Goal: Transaction & Acquisition: Purchase product/service

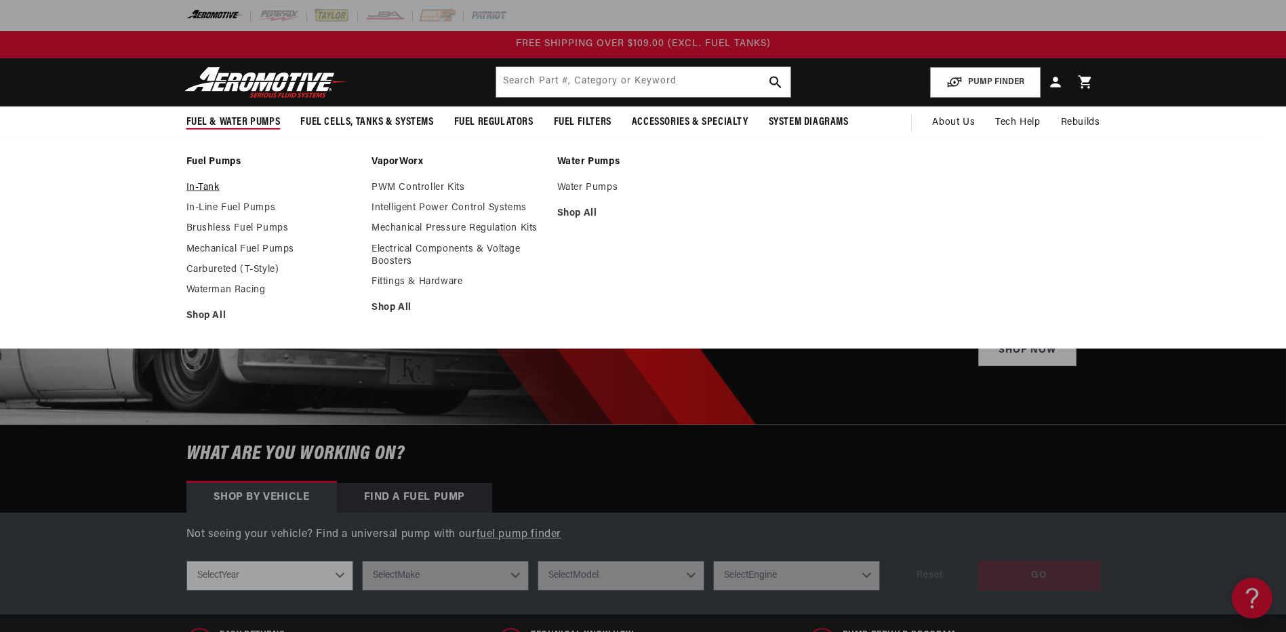
click at [202, 188] on link "In-Tank" at bounding box center [272, 188] width 172 height 12
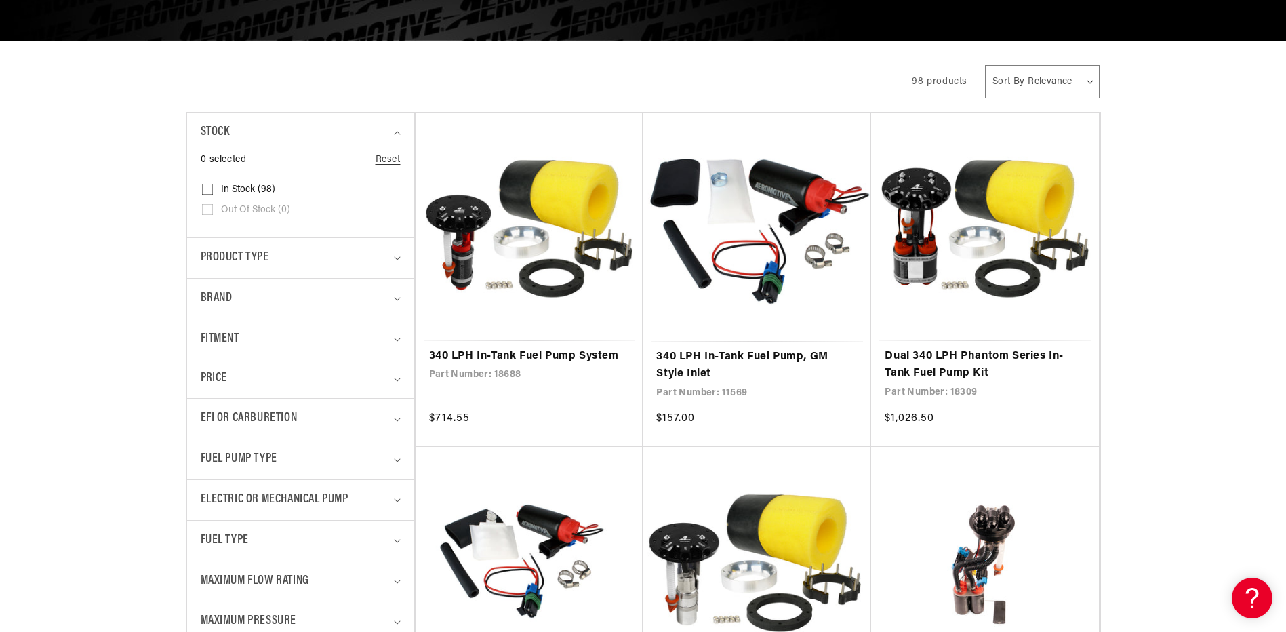
scroll to position [407, 0]
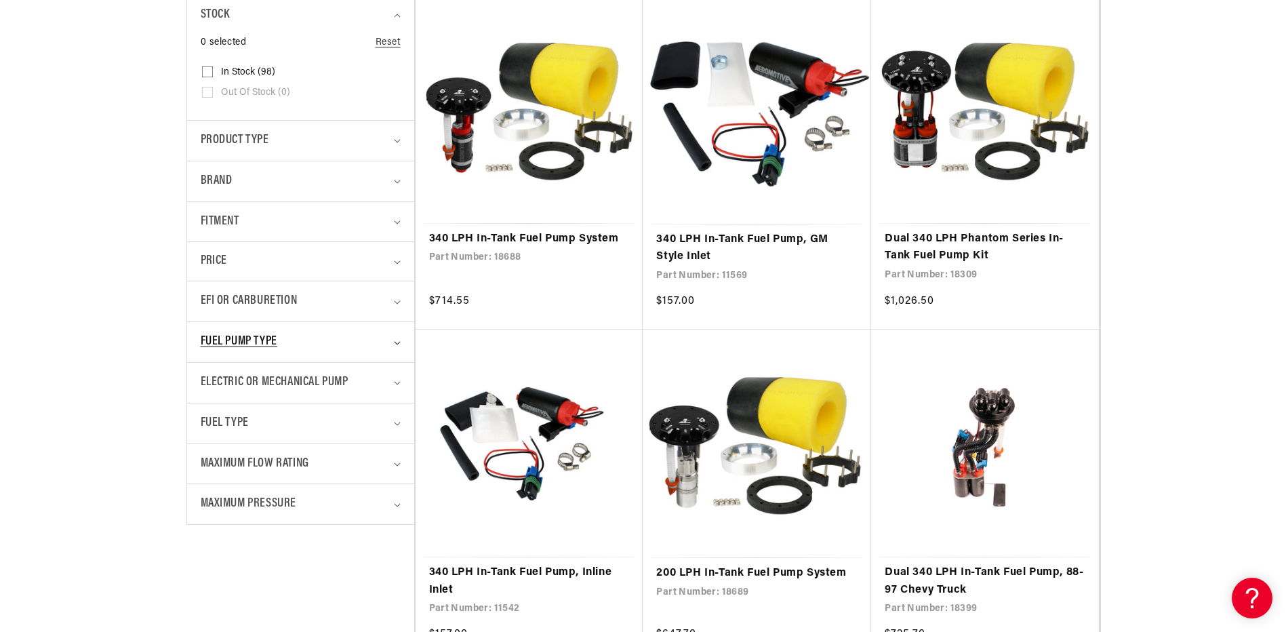
click at [254, 337] on span "Fuel Pump Type" at bounding box center [239, 342] width 77 height 20
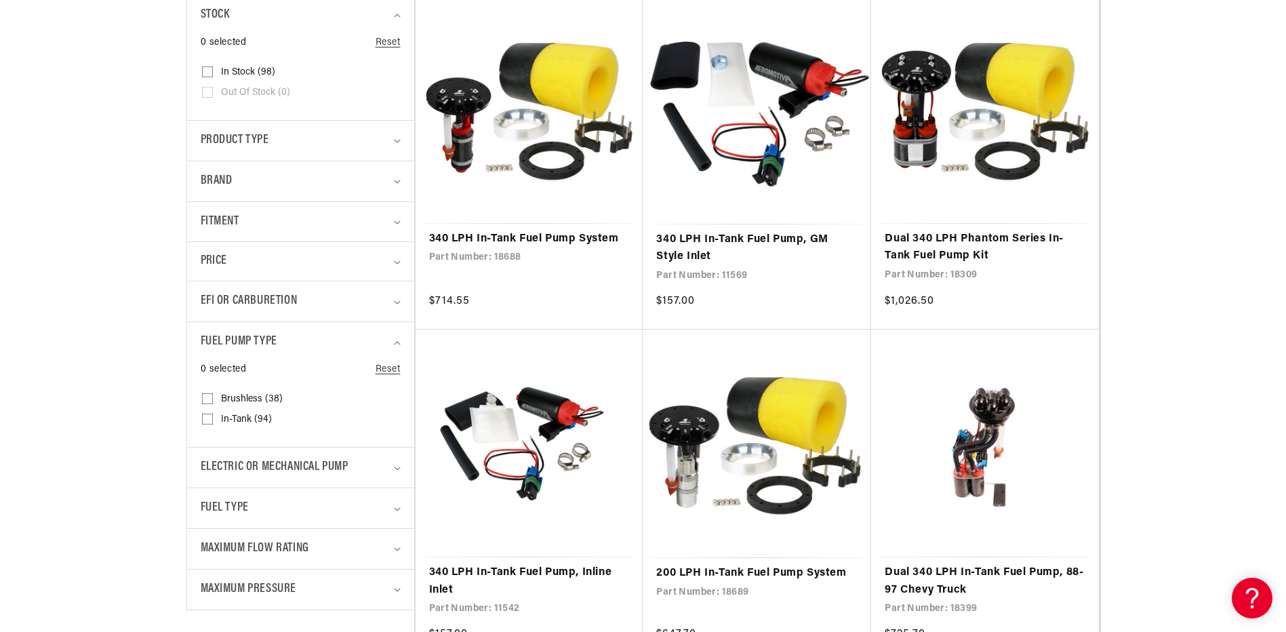
click at [207, 399] on input "Brushless (38) Brushless (38 products)" at bounding box center [207, 401] width 11 height 11
checkbox input "true"
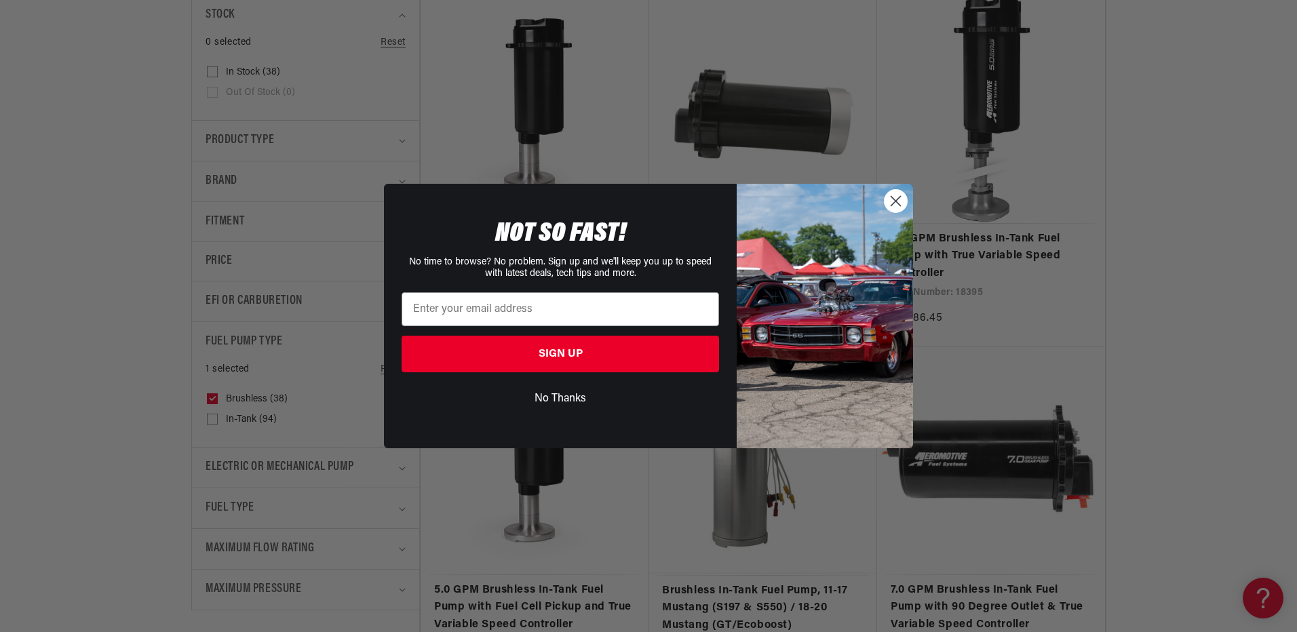
click at [890, 205] on circle "Close dialog" at bounding box center [895, 201] width 22 height 22
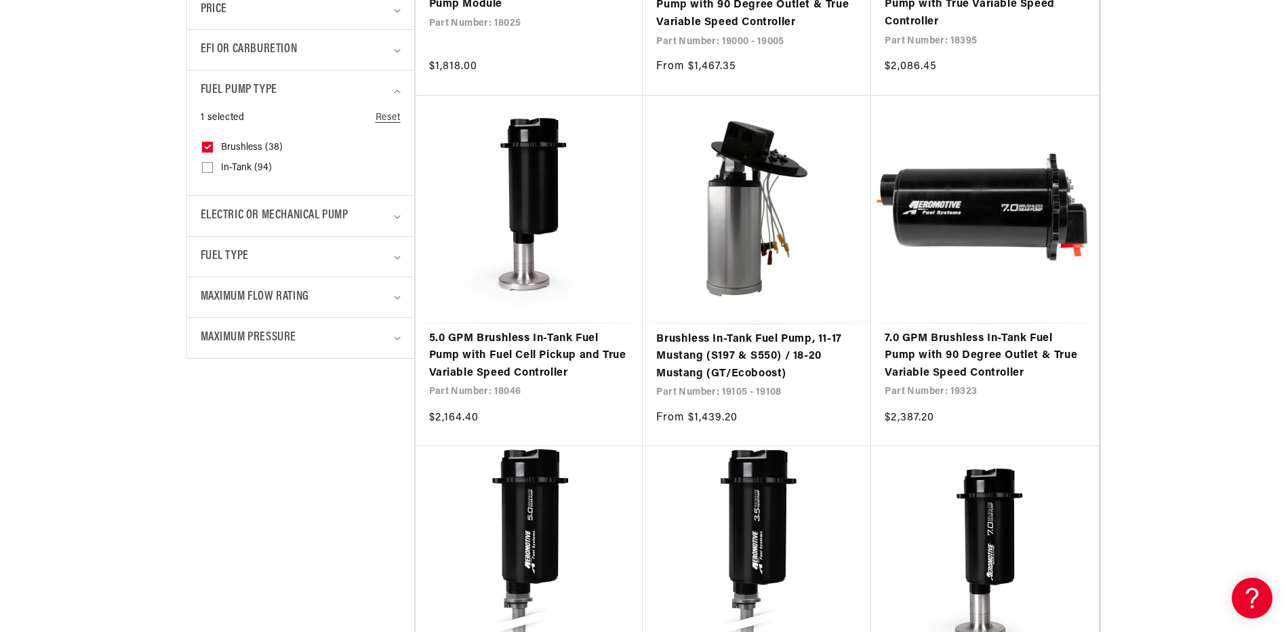
scroll to position [1153, 0]
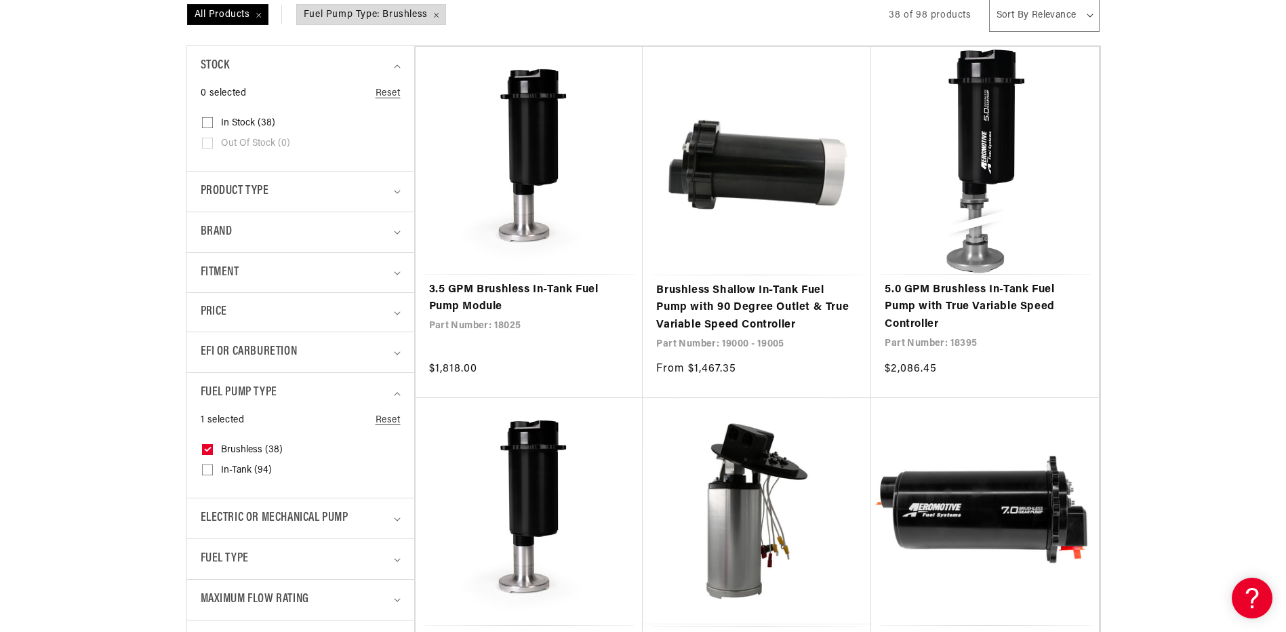
scroll to position [363, 0]
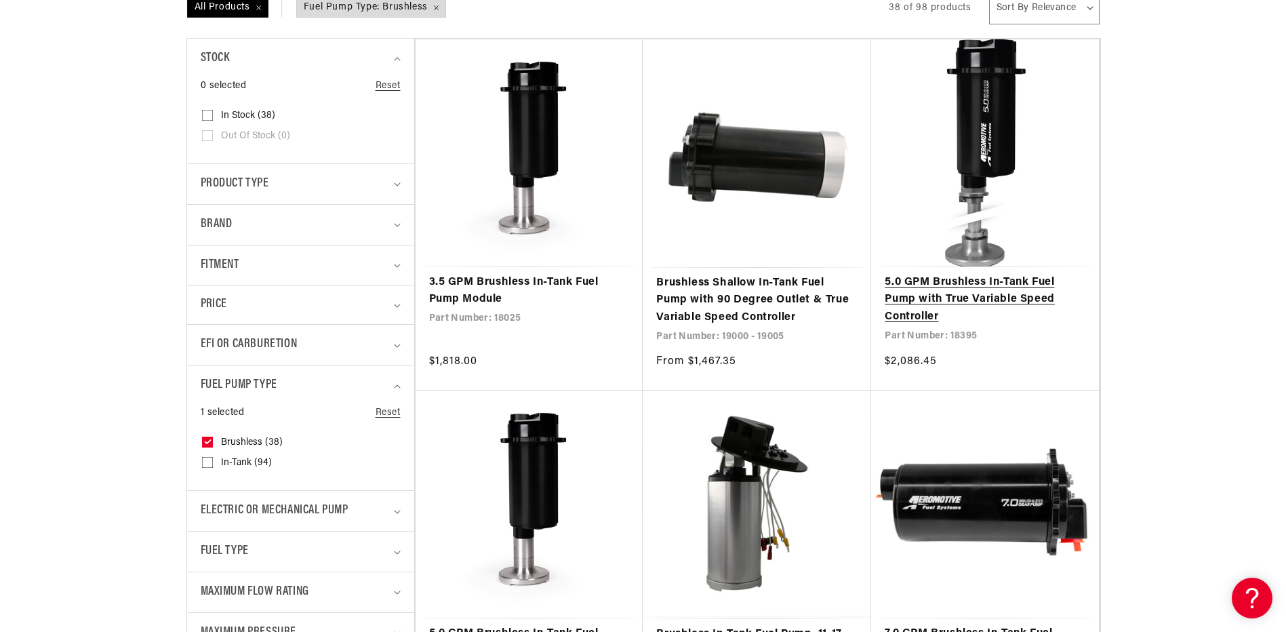
click at [979, 290] on link "5.0 GPM Brushless In-Tank Fuel Pump with True Variable Speed Controller" at bounding box center [985, 300] width 201 height 52
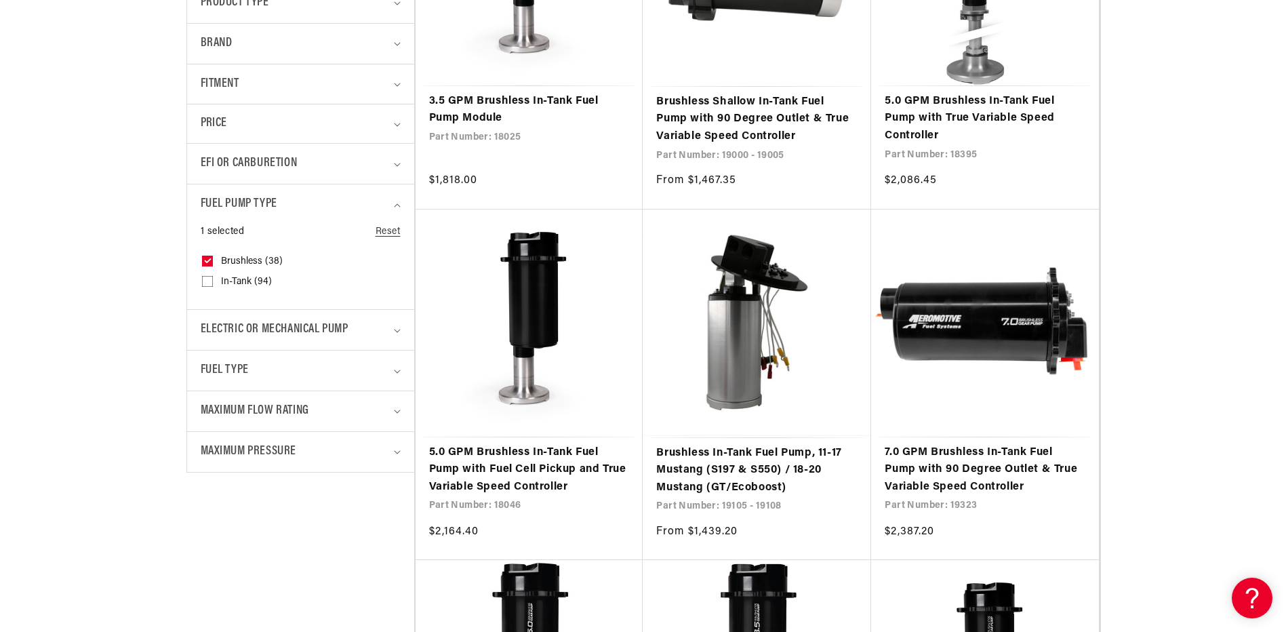
scroll to position [559, 0]
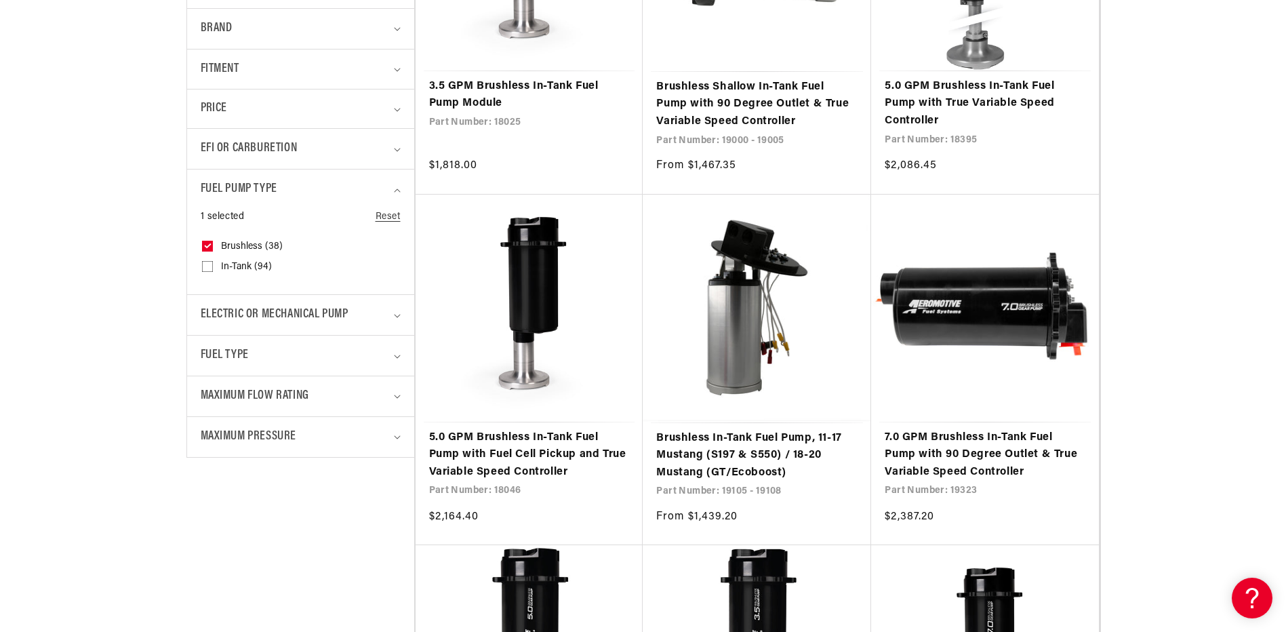
click at [401, 395] on details "Maximum Flow Rating 0 selected Reset Maximum Flow Rating 200 LPH (0) 200 LPH (0…" at bounding box center [300, 396] width 227 height 41
click at [395, 395] on icon "Maximum Flow Rating (0 selected)" at bounding box center [397, 397] width 7 height 4
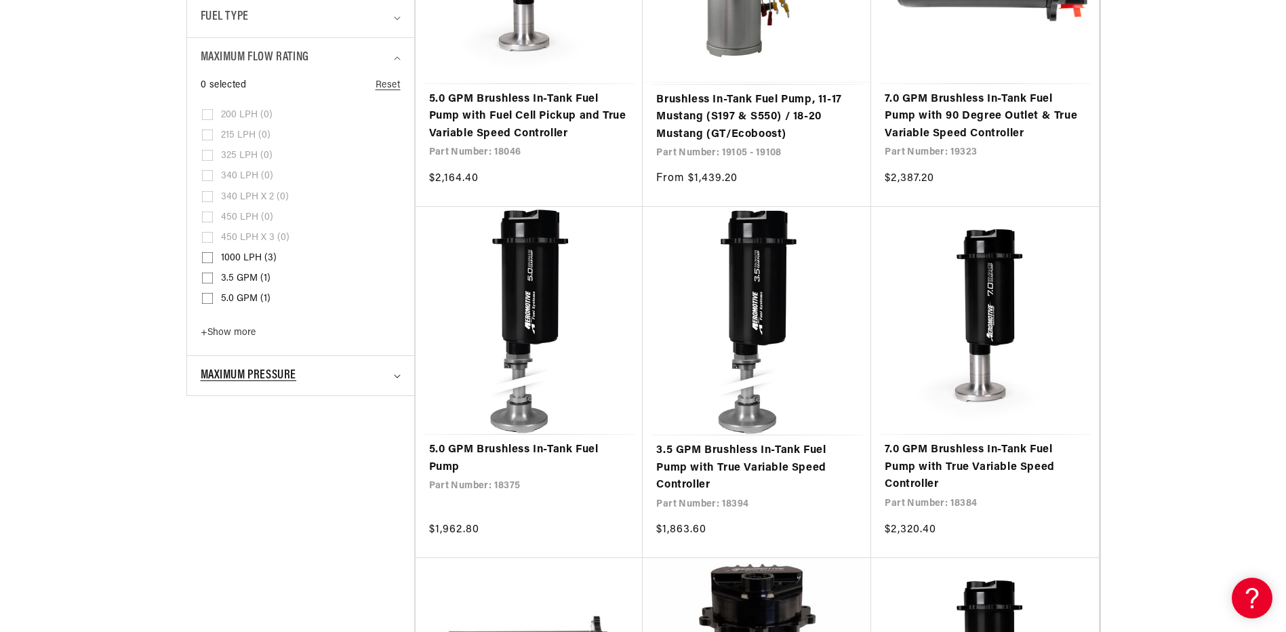
scroll to position [899, 0]
click at [215, 332] on span "+ Show more" at bounding box center [228, 332] width 55 height 10
click at [210, 319] on input "7.0 GPM (2) 7.0 GPM (2 products)" at bounding box center [207, 321] width 11 height 11
checkbox input "true"
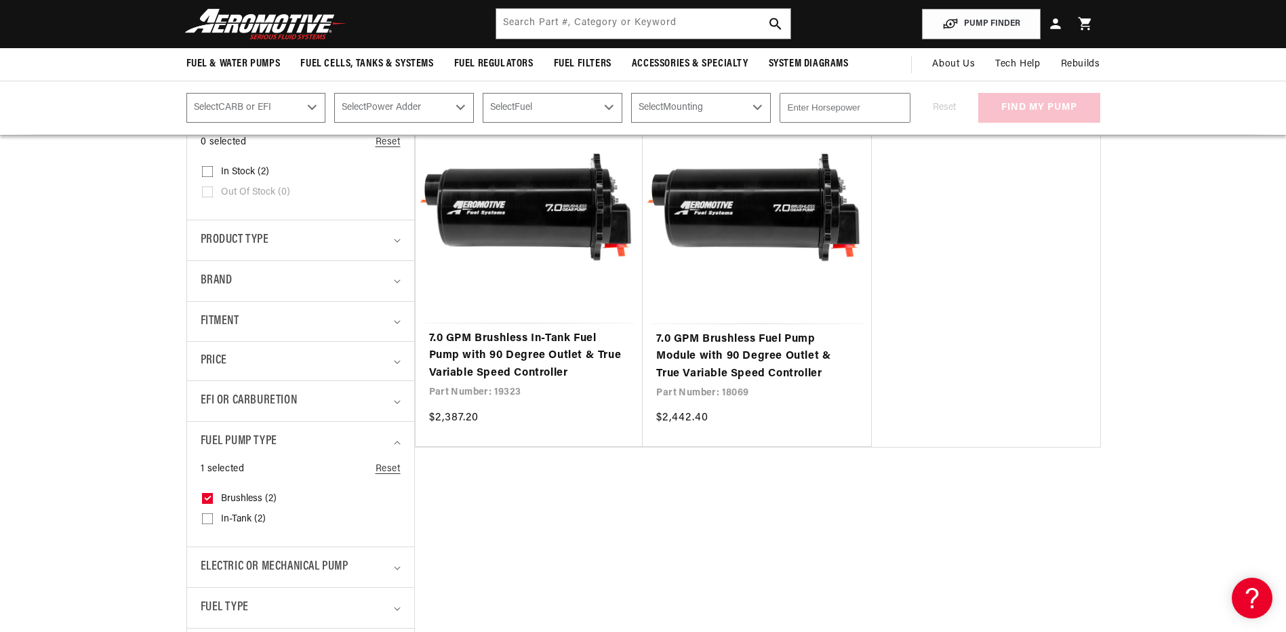
scroll to position [225, 0]
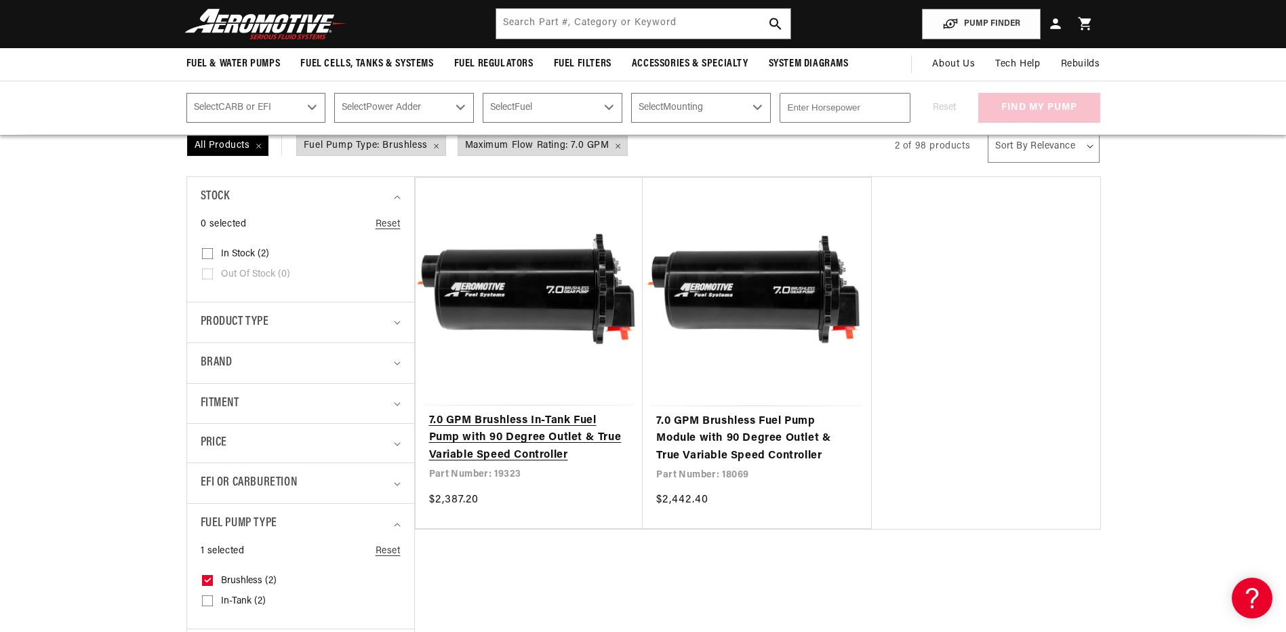
click at [536, 427] on link "7.0 GPM Brushless In-Tank Fuel Pump with 90 Degree Outlet & True Variable Speed…" at bounding box center [529, 438] width 201 height 52
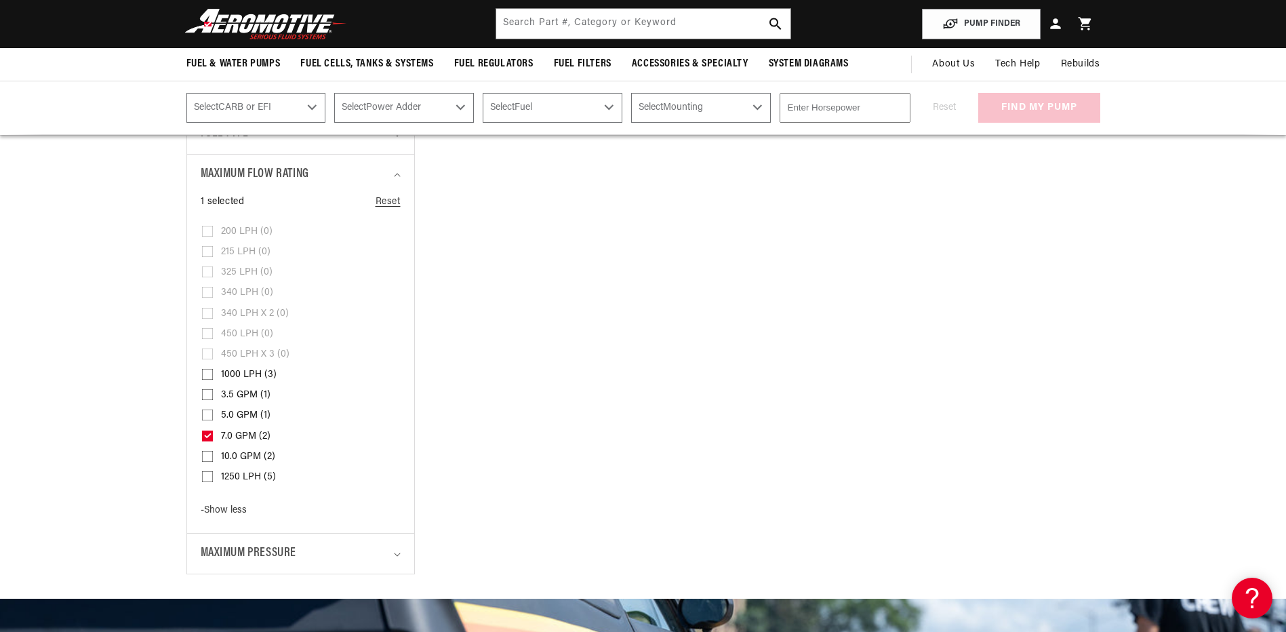
scroll to position [768, 0]
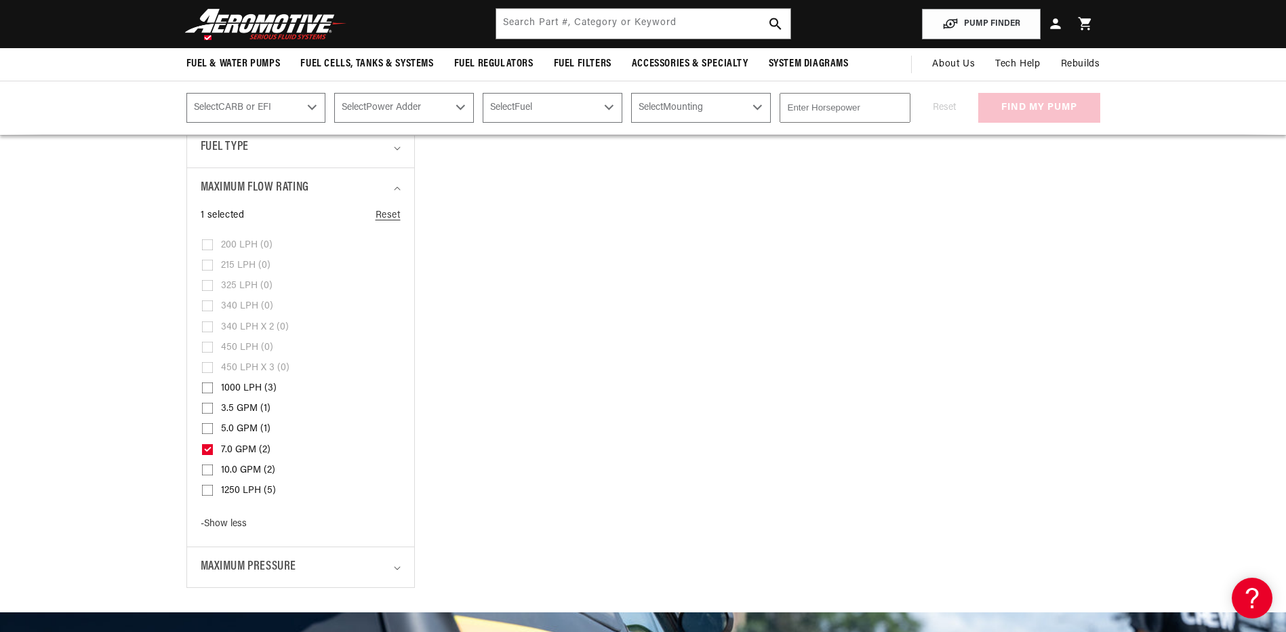
click at [208, 467] on input "10.0 GPM (2) 10.0 GPM (2 products)" at bounding box center [207, 472] width 11 height 11
checkbox input "true"
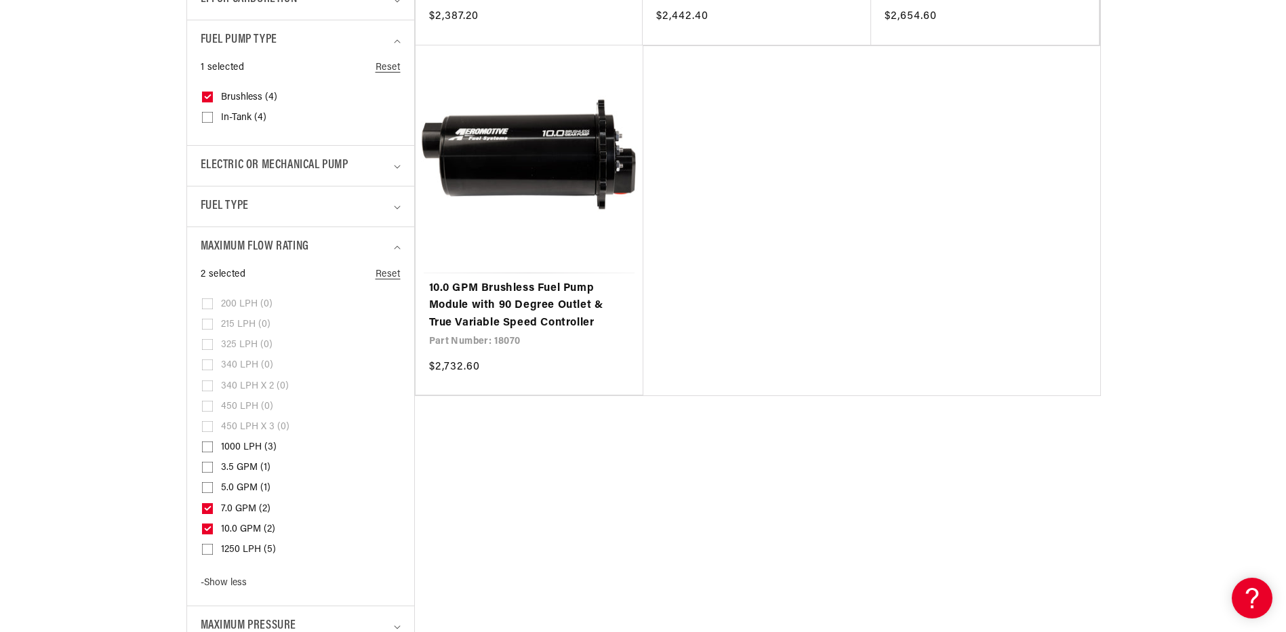
scroll to position [836, 0]
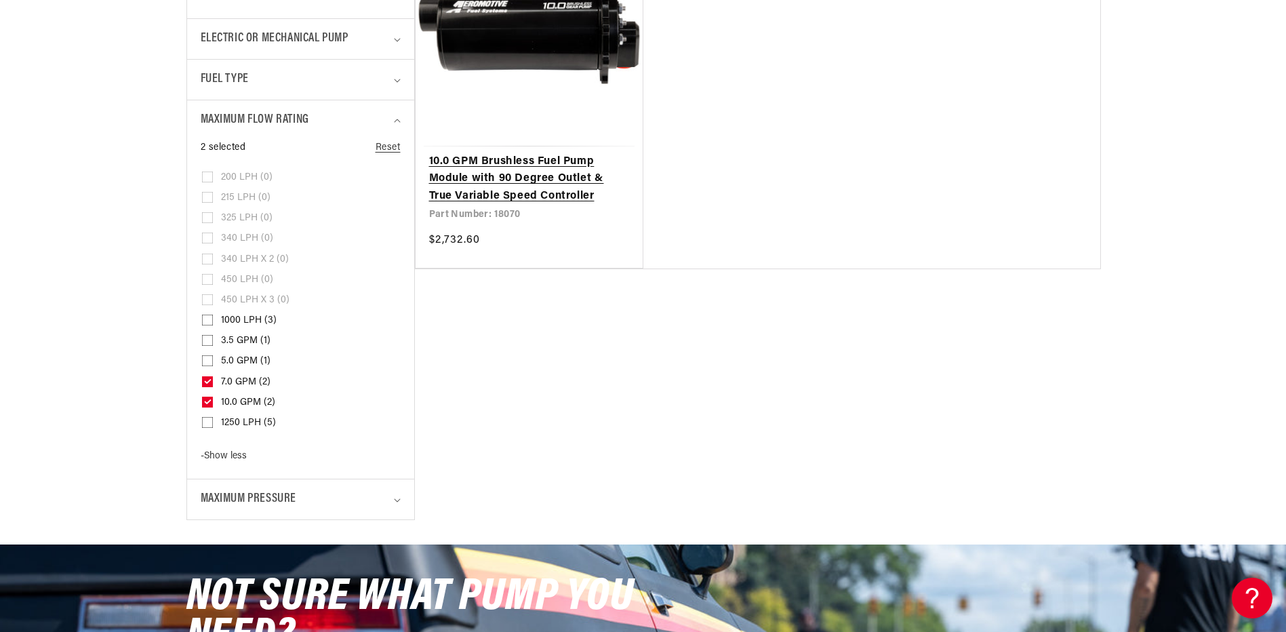
click at [522, 180] on link "10.0 GPM Brushless Fuel Pump Module with 90 Degree Outlet & True Variable Speed…" at bounding box center [529, 179] width 201 height 52
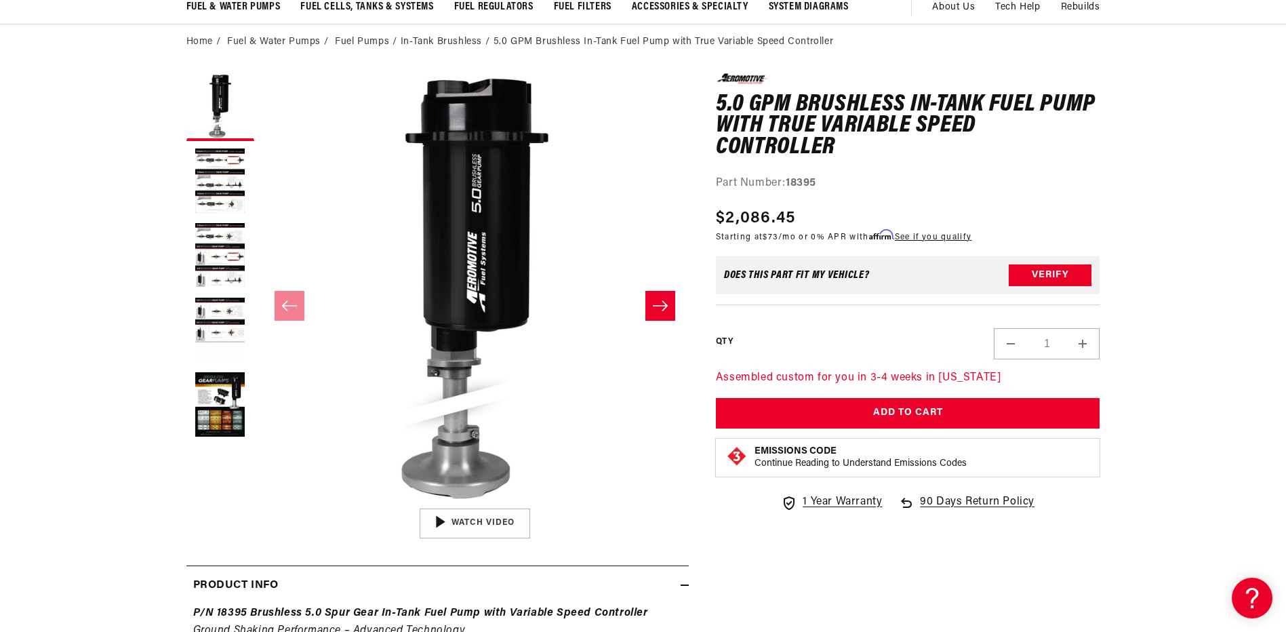
scroll to position [203, 0]
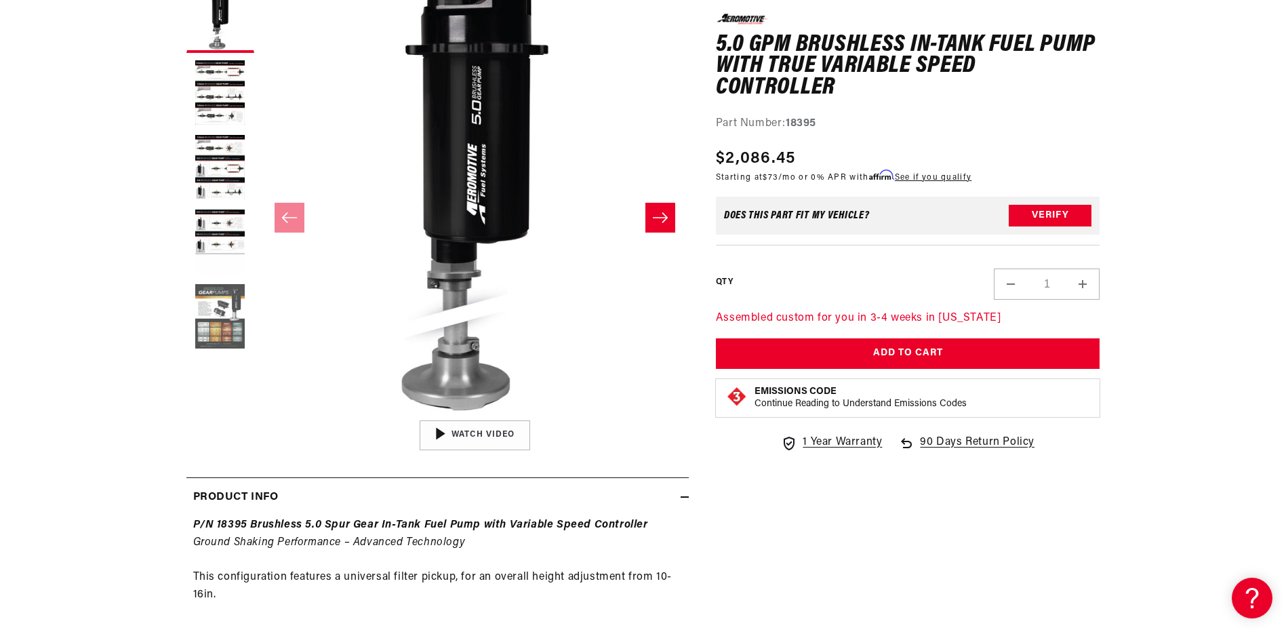
click at [222, 332] on button "Load image 5 in gallery view" at bounding box center [220, 317] width 68 height 68
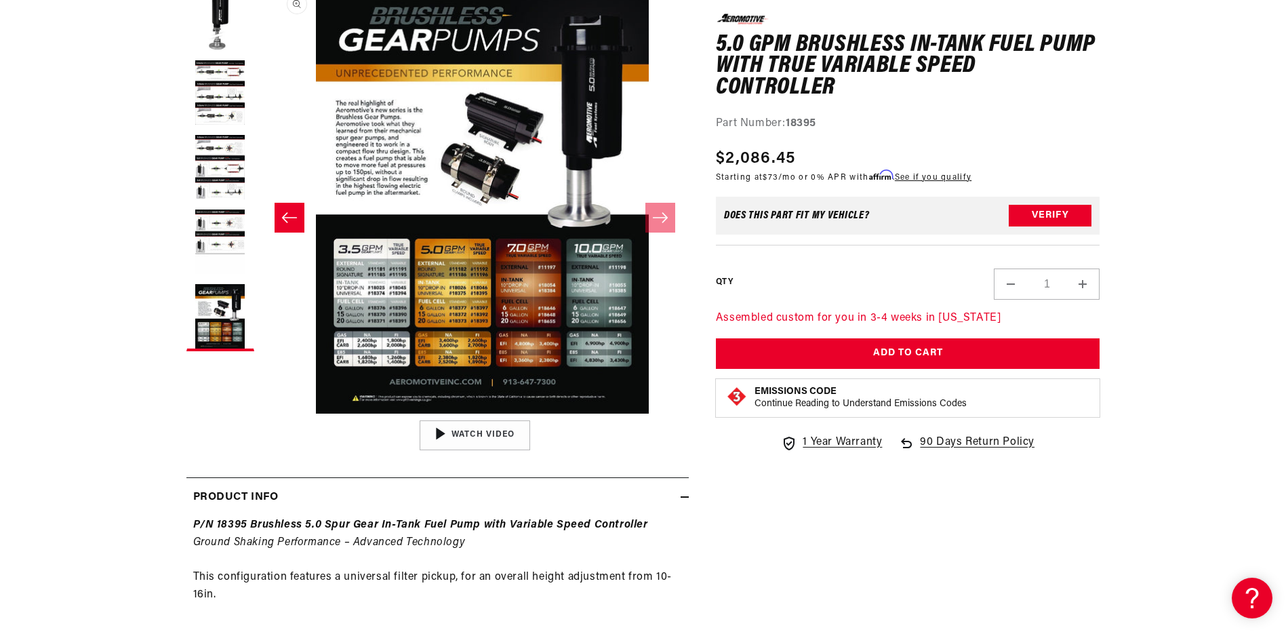
scroll to position [0, 1713]
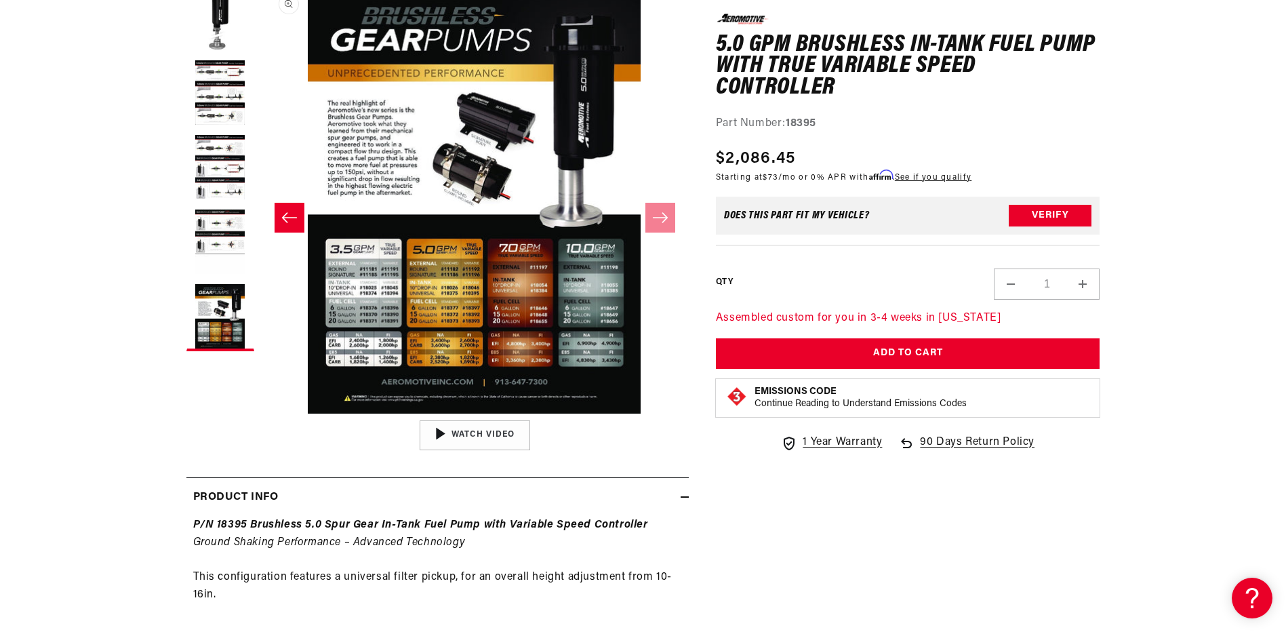
click at [260, 414] on button "Open media 5 in modal" at bounding box center [260, 414] width 0 height 0
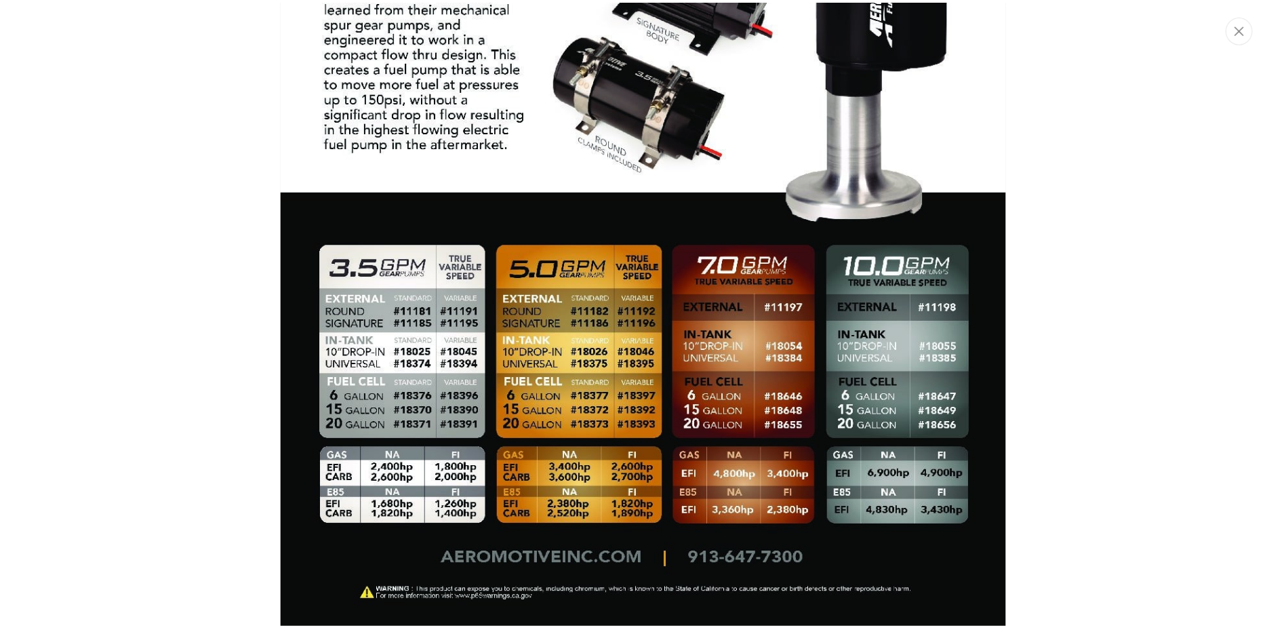
scroll to position [4260, 0]
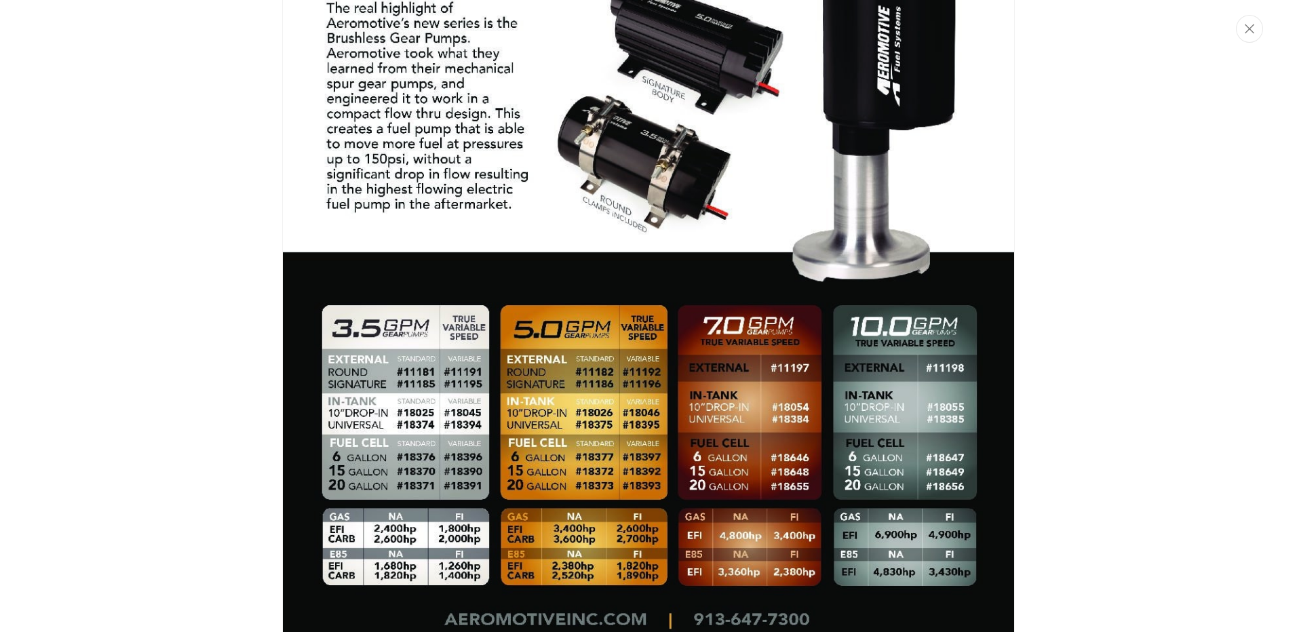
click at [545, 429] on img "Media gallery" at bounding box center [648, 218] width 732 height 941
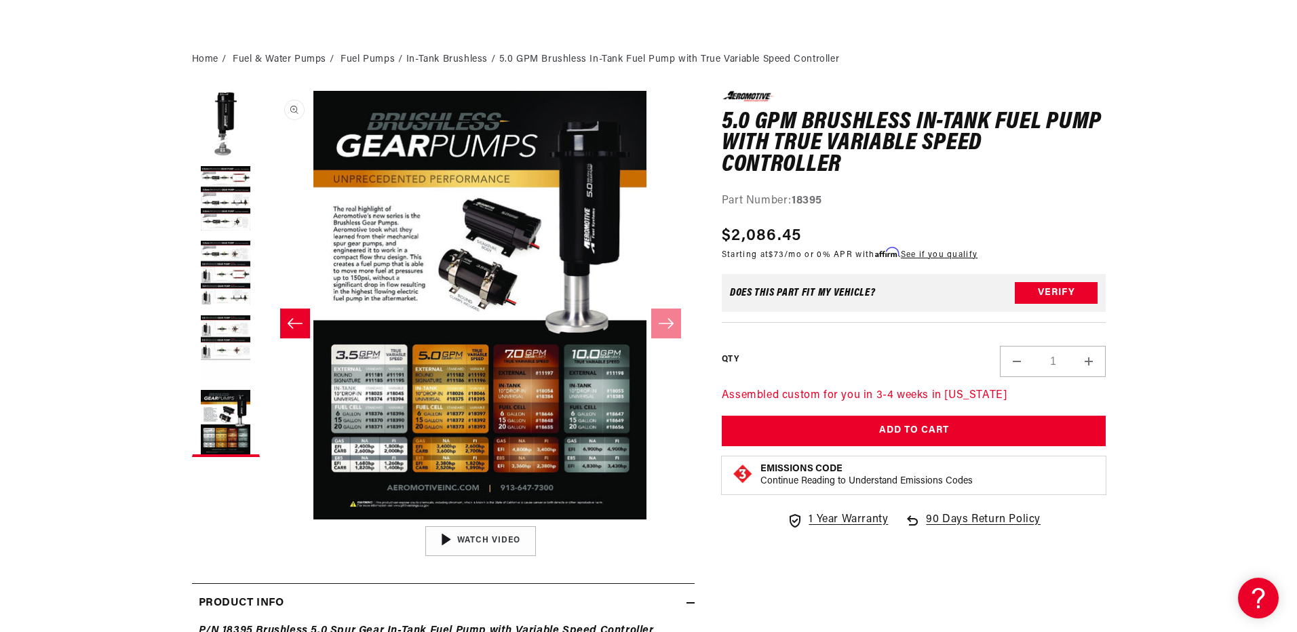
scroll to position [68, 0]
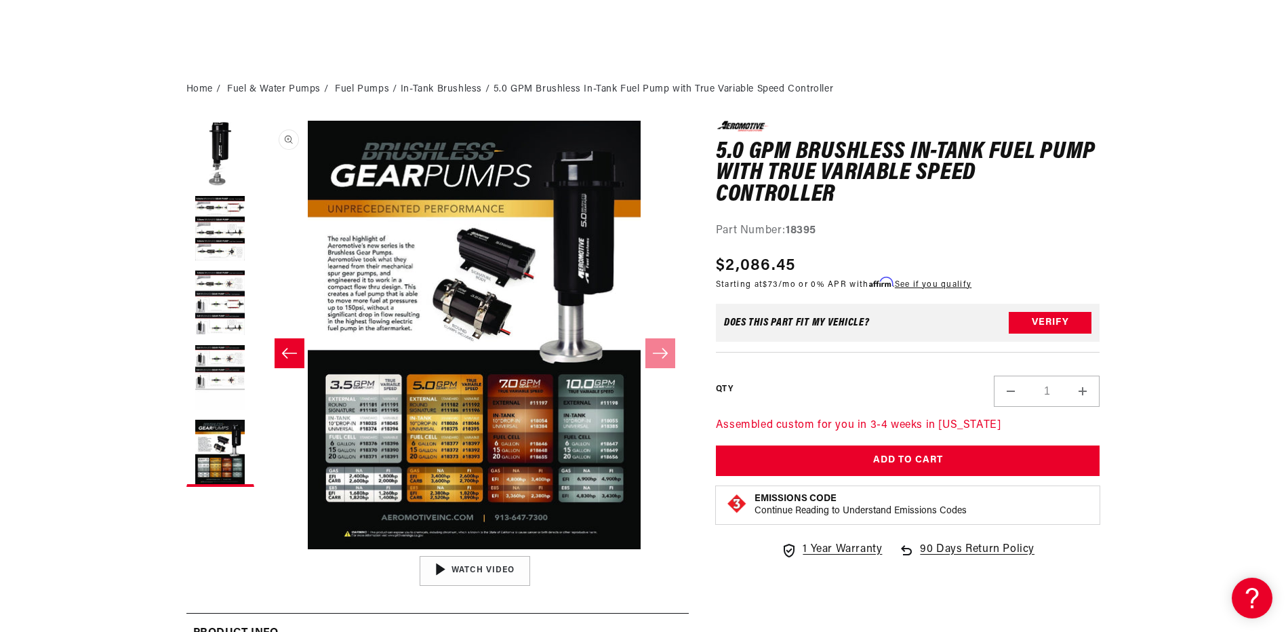
click at [260, 549] on button "Open media 5 in modal" at bounding box center [260, 549] width 0 height 0
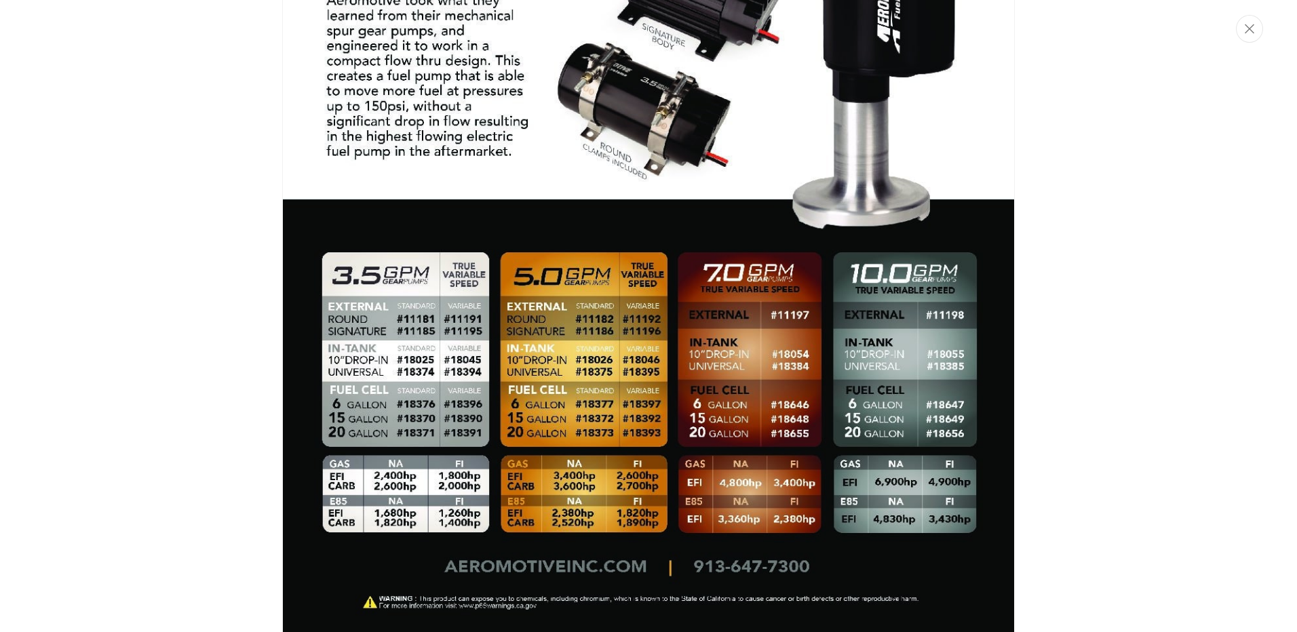
scroll to position [4327, 0]
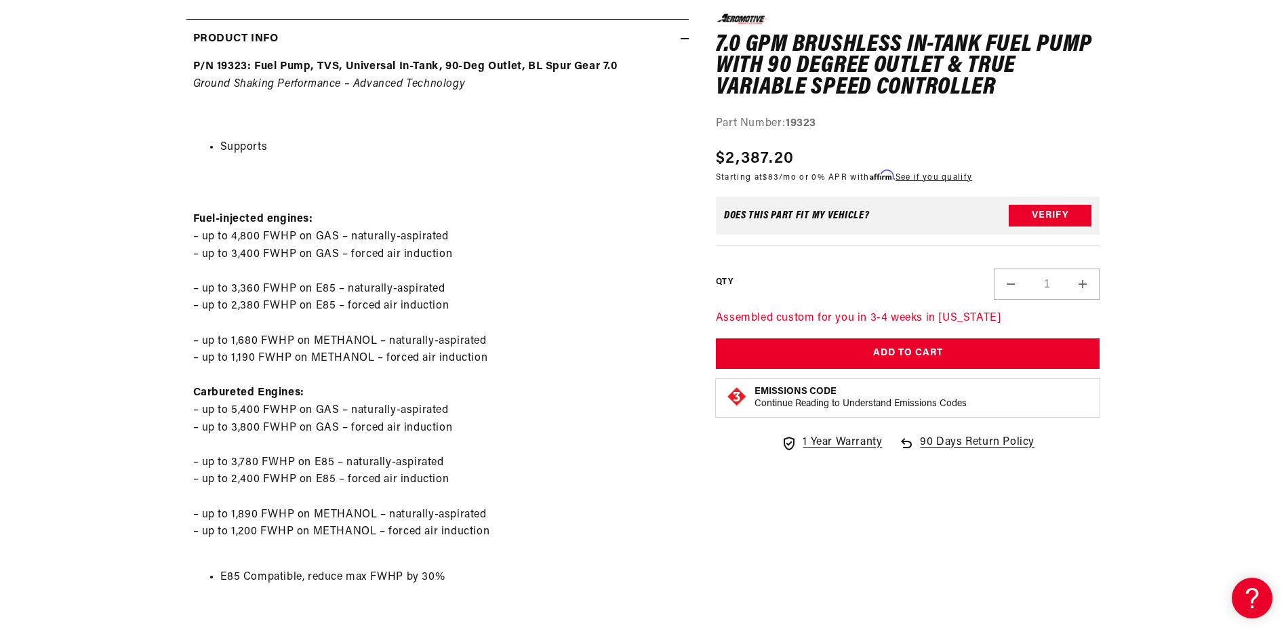
scroll to position [673, 0]
